Goal: Information Seeking & Learning: Find specific page/section

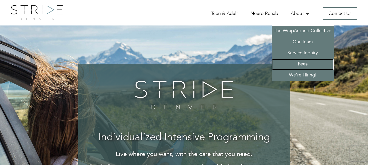
click at [303, 63] on link "Fees" at bounding box center [303, 64] width 62 height 11
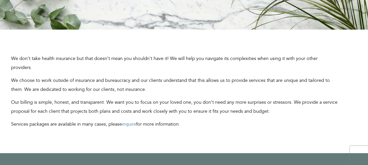
scroll to position [129, 0]
